Goal: Task Accomplishment & Management: Use online tool/utility

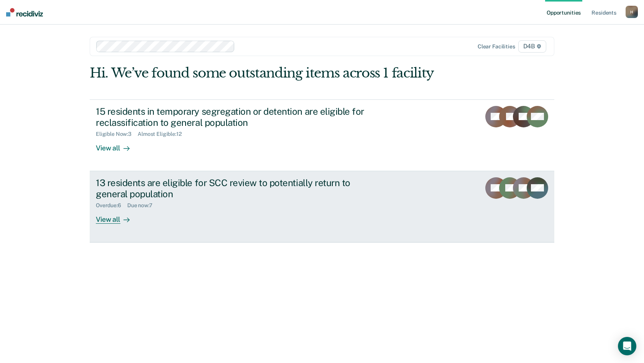
click at [296, 208] on div "Overdue : 6 Due now : 7" at bounding box center [230, 204] width 269 height 10
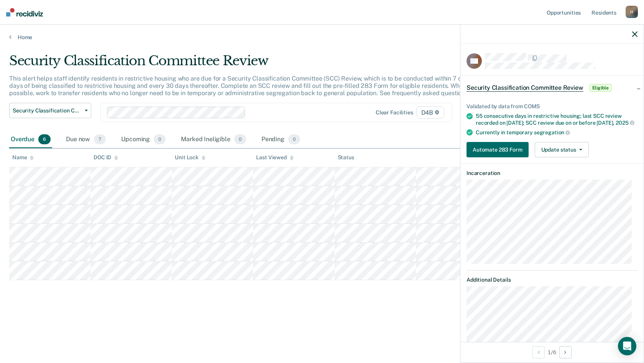
click at [403, 57] on div "Security Classification Committee Review" at bounding box center [250, 64] width 483 height 22
click at [633, 33] on icon "button" at bounding box center [634, 33] width 5 height 5
click at [583, 151] on button "Update status" at bounding box center [562, 149] width 54 height 15
click at [636, 31] on icon "button" at bounding box center [634, 33] width 5 height 5
